Goal: Information Seeking & Learning: Find contact information

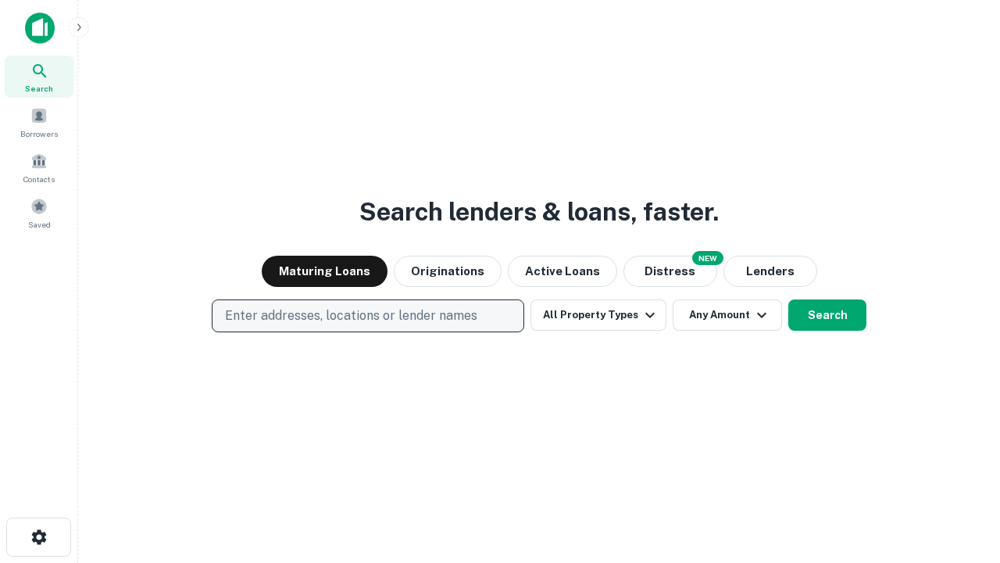
click at [367, 316] on p "Enter addresses, locations or lender names" at bounding box center [351, 315] width 252 height 19
type input "**********"
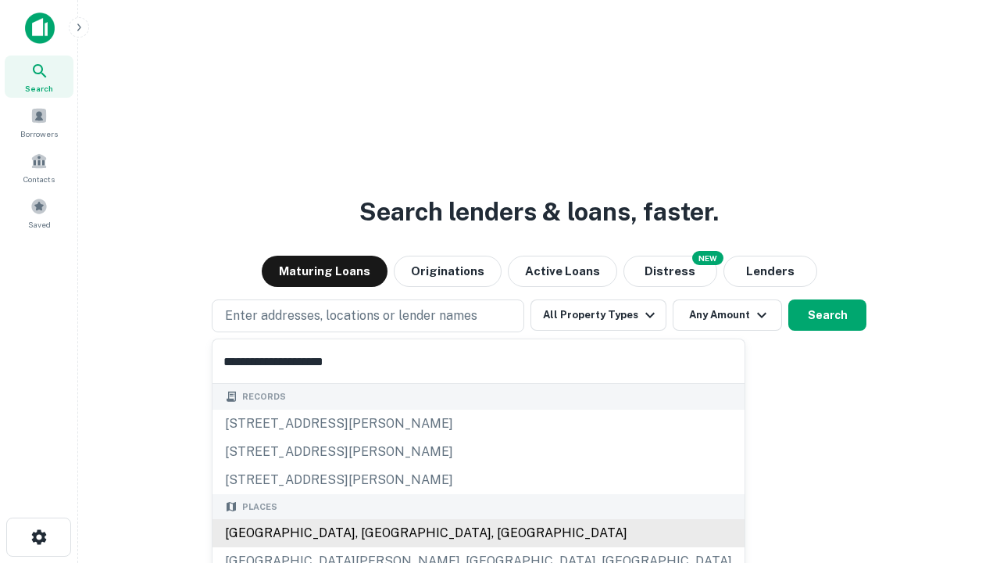
click at [373, 533] on div "[GEOGRAPHIC_DATA], [GEOGRAPHIC_DATA], [GEOGRAPHIC_DATA]" at bounding box center [479, 533] width 532 height 28
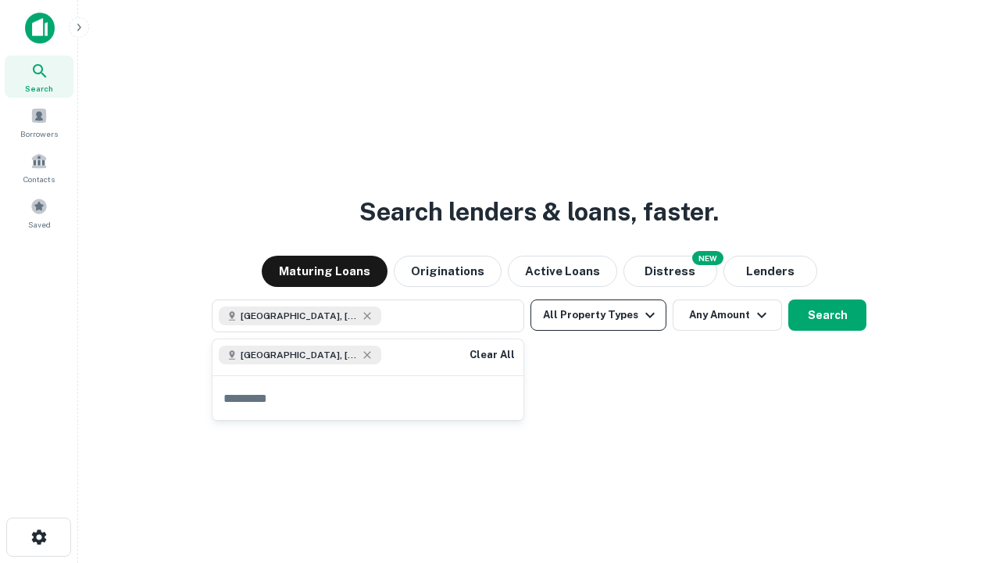
click at [598, 315] on button "All Property Types" at bounding box center [599, 314] width 136 height 31
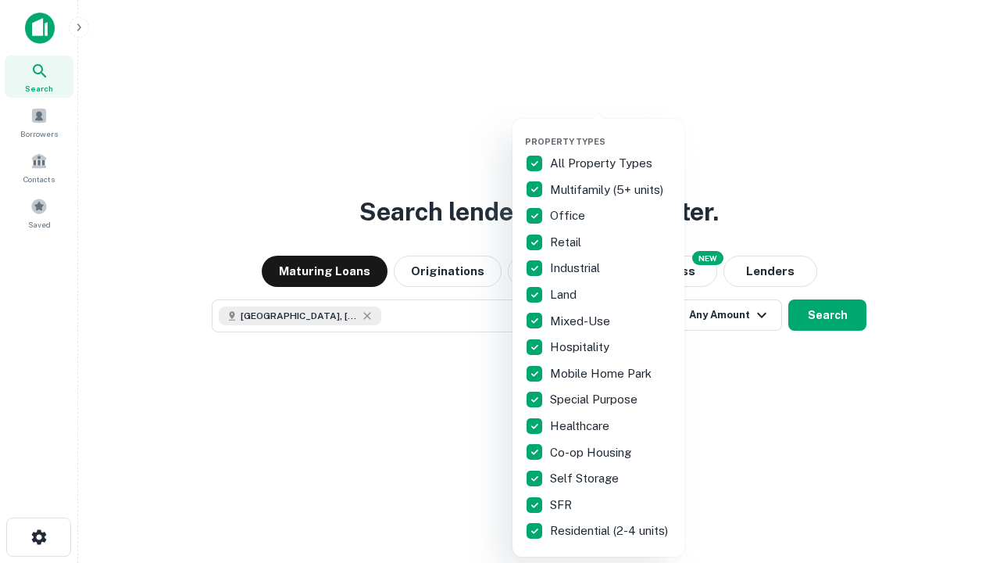
click at [611, 131] on button "button" at bounding box center [611, 131] width 172 height 1
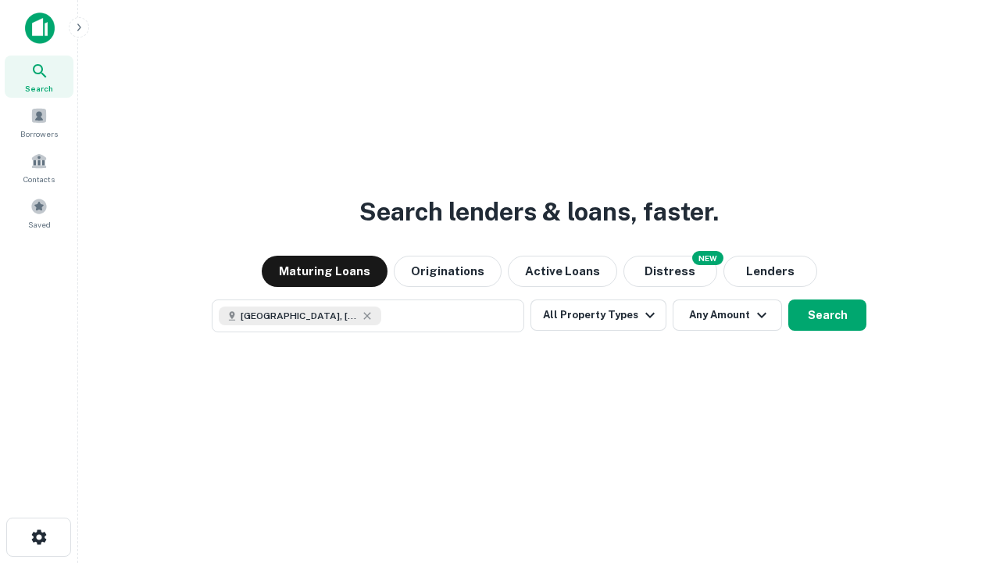
scroll to position [25, 0]
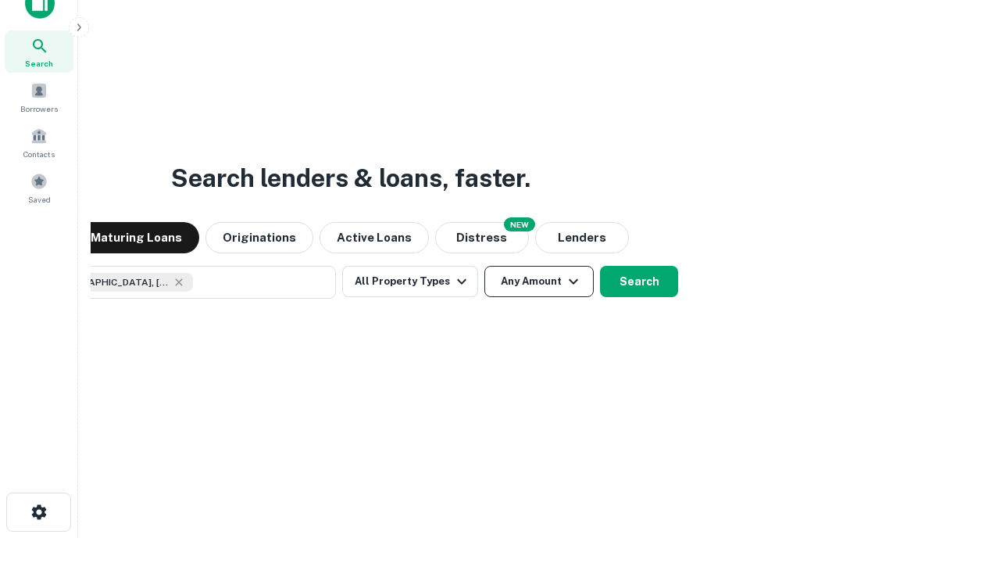
click at [484, 266] on button "Any Amount" at bounding box center [538, 281] width 109 height 31
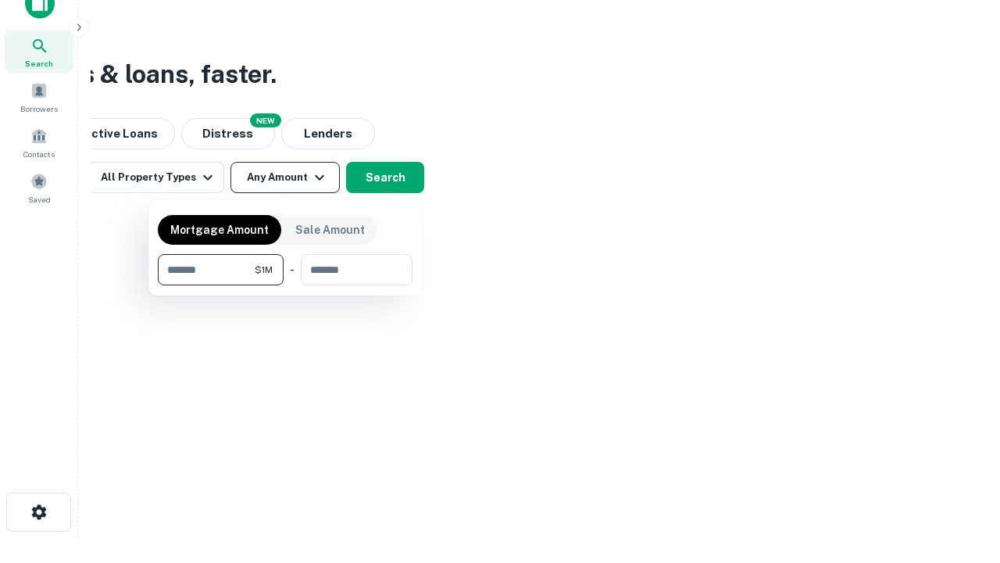
type input "*******"
click at [285, 285] on button "button" at bounding box center [285, 285] width 255 height 1
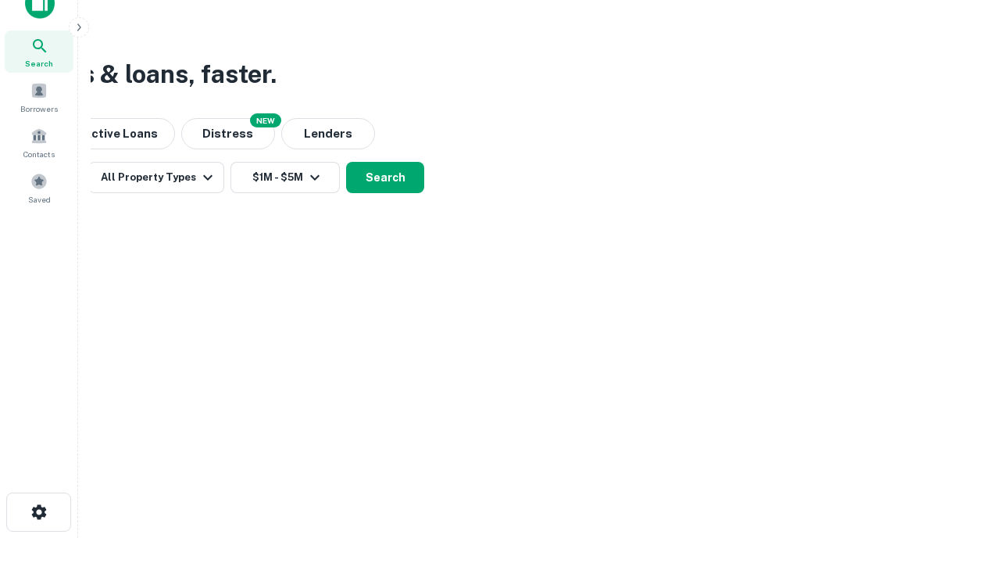
scroll to position [9, 288]
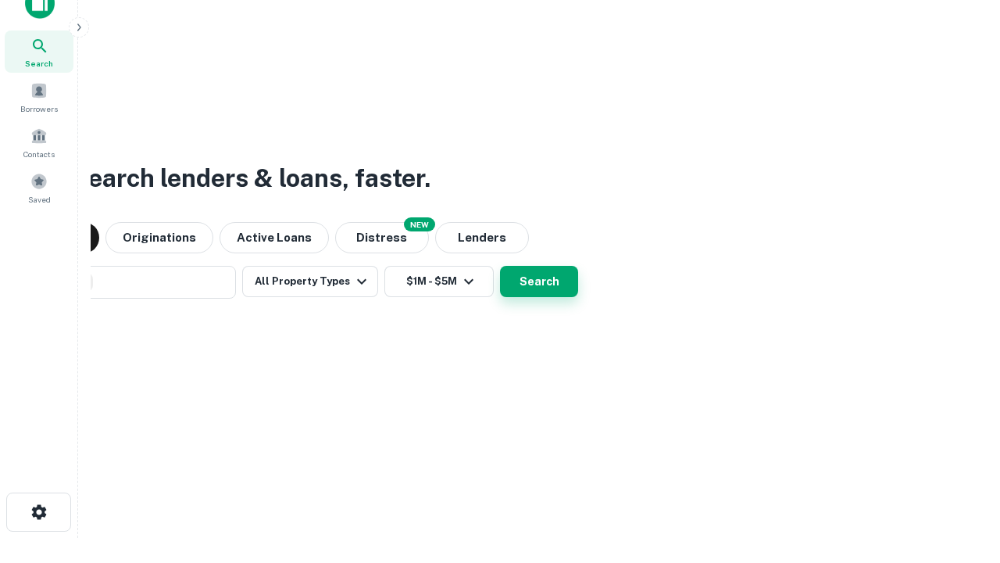
click at [500, 266] on button "Search" at bounding box center [539, 281] width 78 height 31
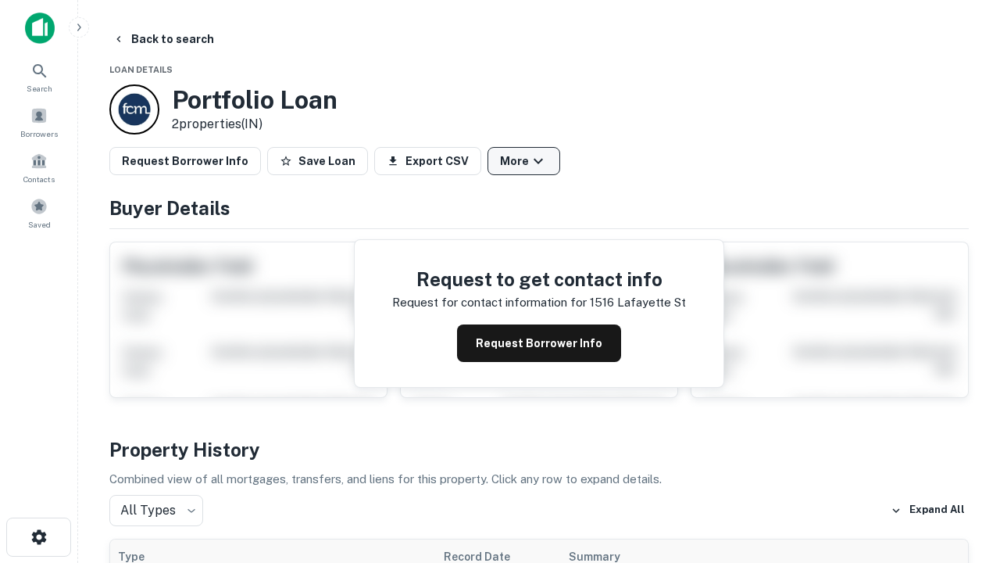
click at [523, 161] on button "More" at bounding box center [524, 161] width 73 height 28
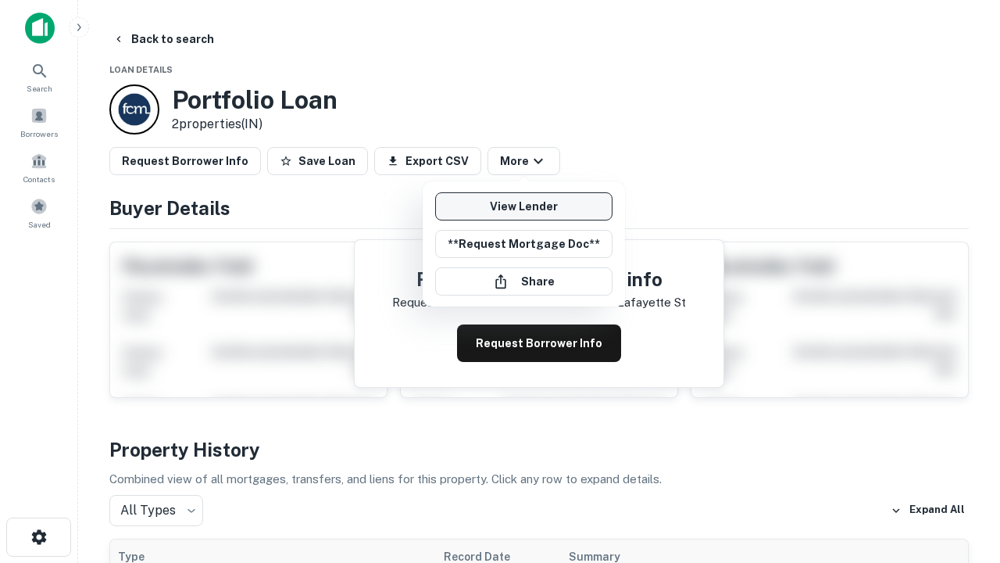
click at [523, 206] on link "View Lender" at bounding box center [523, 206] width 177 height 28
